Goal: Find specific page/section: Find specific page/section

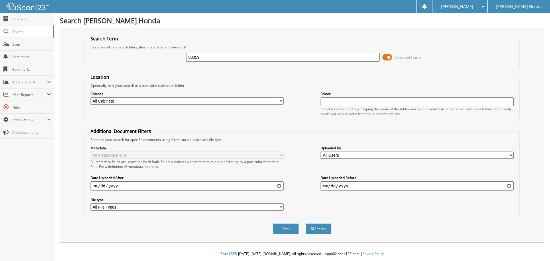
type input "88359"
click at [306, 224] on button "Search" at bounding box center [319, 229] width 26 height 11
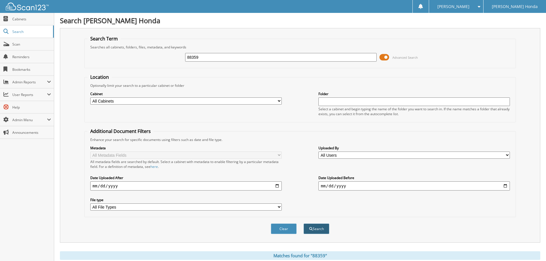
click at [307, 230] on button "Search" at bounding box center [316, 229] width 26 height 11
click at [243, 102] on select "All Cabinets A/P A/R AUTOMATE SERVICE RO CAR DEALS CDK SERVICE RO F&I" at bounding box center [185, 100] width 191 height 7
click at [77, 64] on div "Search Term Searches all cabinets, folders, files, metadata, and keywords 88359…" at bounding box center [300, 135] width 480 height 215
click at [18, 33] on span "Search" at bounding box center [31, 31] width 38 height 5
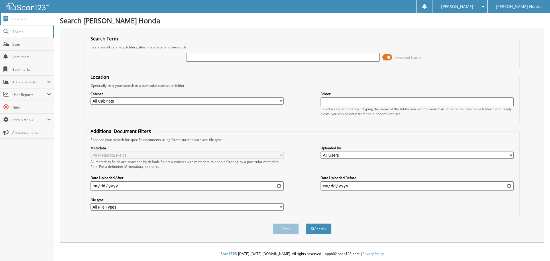
click at [23, 21] on span "Cabinets" at bounding box center [31, 19] width 39 height 5
